Goal: Check status: Check status

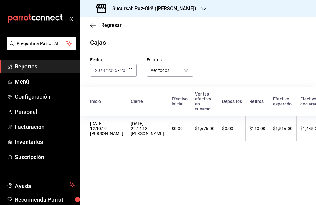
click at [124, 68] on input "20" at bounding box center [123, 70] width 6 height 5
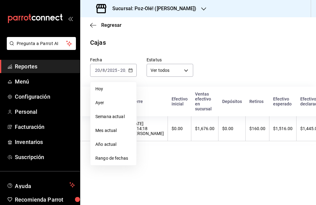
click at [185, 175] on main "Regresar Cajas Fecha [DATE] [DATE] - [DATE] [DATE] [DATE] [DATE] Semana actual …" at bounding box center [198, 111] width 236 height 188
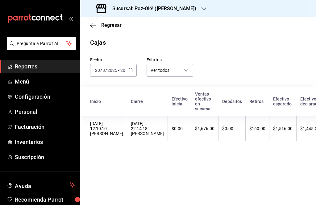
click at [122, 65] on div "[DATE] [DATE] - [DATE] [DATE]" at bounding box center [113, 70] width 47 height 13
click at [129, 70] on \(Stroke\) "button" at bounding box center [131, 70] width 4 height 3
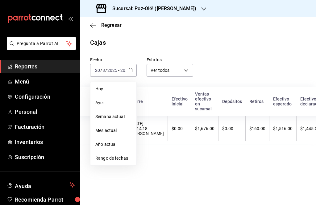
click at [121, 154] on li "Rango de fechas" at bounding box center [113, 158] width 46 height 14
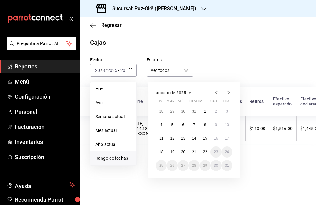
click at [192, 150] on button "21" at bounding box center [193, 151] width 11 height 11
click at [195, 150] on abbr "21" at bounding box center [194, 152] width 4 height 4
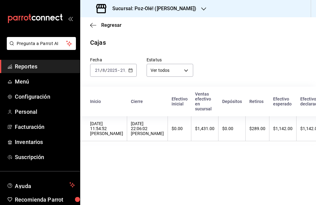
click at [116, 70] on input "2025" at bounding box center [112, 70] width 10 height 5
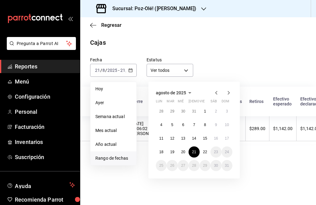
click at [195, 151] on abbr "21" at bounding box center [194, 152] width 4 height 4
click at [196, 150] on abbr "21" at bounding box center [194, 152] width 4 height 4
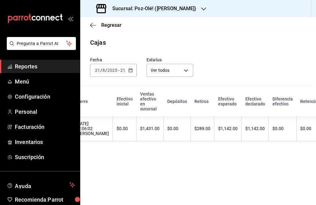
scroll to position [0, 54]
click at [165, 137] on th "$1,431.00" at bounding box center [151, 128] width 27 height 25
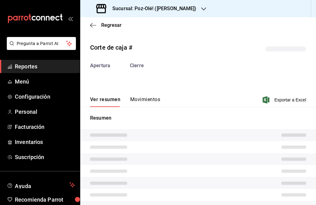
click at [167, 133] on tr at bounding box center [198, 135] width 236 height 12
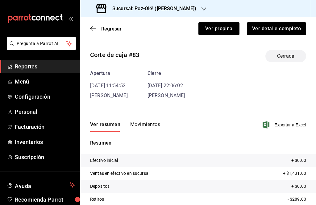
click at [237, 24] on button "Ver detalle completo" at bounding box center [276, 28] width 59 height 13
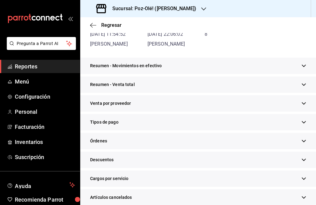
scroll to position [76, 0]
click at [237, 123] on icon "button" at bounding box center [303, 122] width 5 height 5
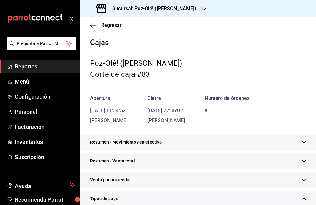
scroll to position [0, 0]
click at [96, 26] on icon "button" at bounding box center [93, 26] width 6 height 6
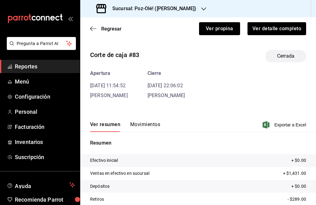
click at [93, 27] on icon "button" at bounding box center [91, 29] width 2 height 5
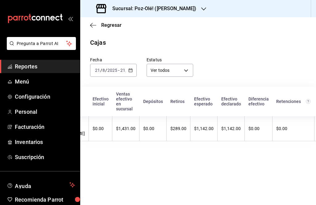
scroll to position [0, 78]
click at [192, 139] on th "$289.00" at bounding box center [180, 128] width 24 height 25
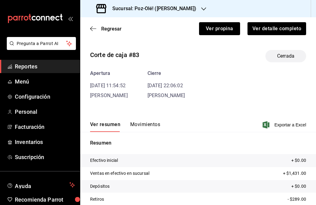
click at [150, 127] on button "Movimientos" at bounding box center [145, 127] width 30 height 10
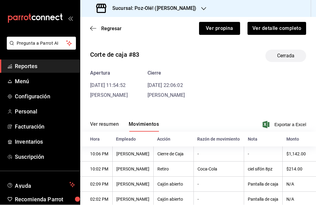
click at [99, 23] on div "Regresar Ver propina Ver detalle completo" at bounding box center [198, 28] width 236 height 23
click at [94, 30] on icon "button" at bounding box center [93, 29] width 6 height 6
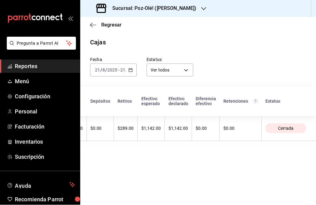
scroll to position [0, 144]
